Goal: Register for event/course

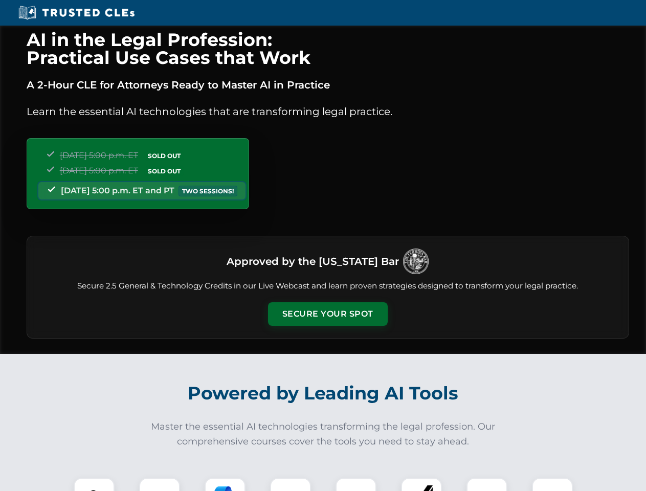
click at [327, 314] on button "Secure Your Spot" at bounding box center [328, 314] width 120 height 24
click at [94, 484] on img at bounding box center [94, 498] width 30 height 30
